Goal: Find specific page/section: Find specific page/section

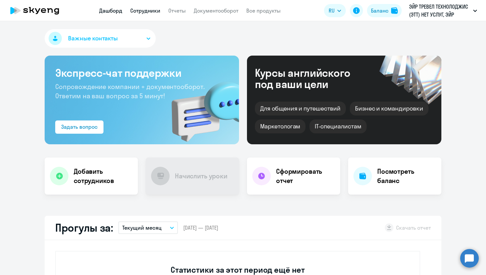
click at [136, 13] on link "Сотрудники" at bounding box center [145, 10] width 30 height 7
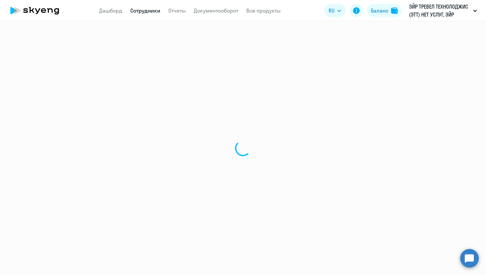
select select "30"
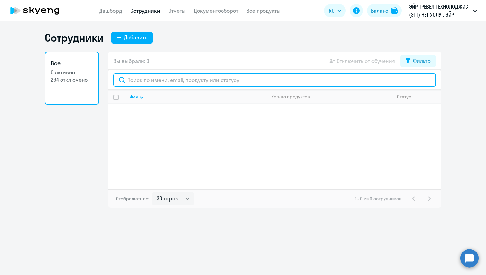
click at [180, 81] on input "text" at bounding box center [274, 79] width 323 height 13
paste input "zaytsev"
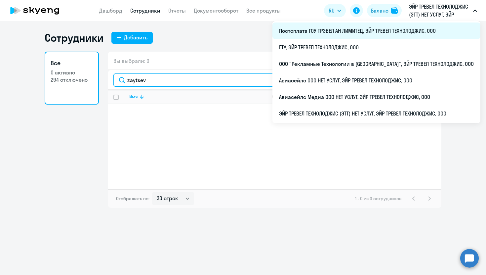
type input "zaytsev"
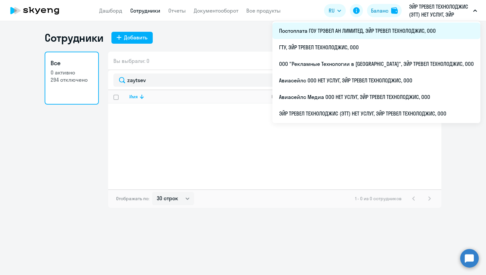
click at [342, 27] on li "Постоплата ГОУ ТРЭВЕЛ АН ЛИМИТЕД, ЭЙР ТРЕВЕЛ ТЕХНОЛОДЖИС, ООО" at bounding box center [376, 30] width 208 height 17
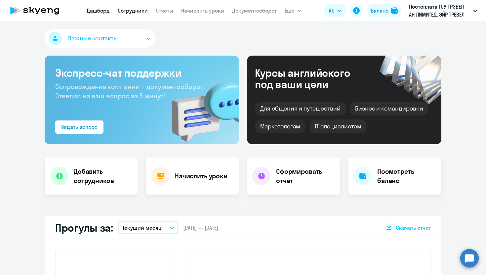
click at [142, 12] on link "Сотрудники" at bounding box center [133, 10] width 30 height 7
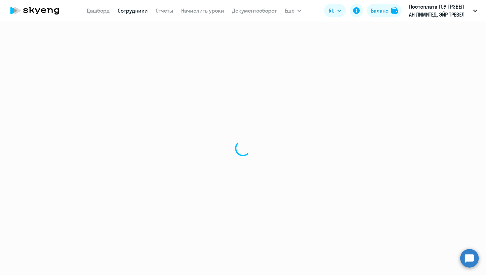
select select "30"
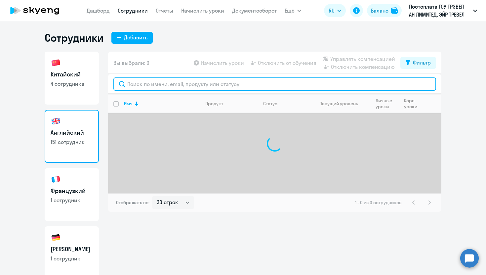
click at [137, 86] on input "text" at bounding box center [274, 83] width 323 height 13
paste input "zaytsev"
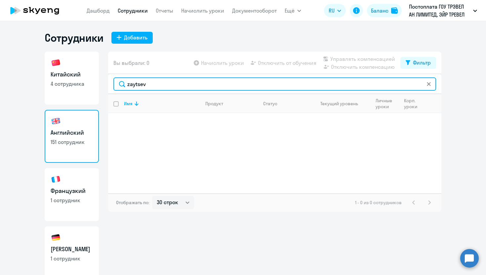
type input "zaytsev"
